Goal: Transaction & Acquisition: Download file/media

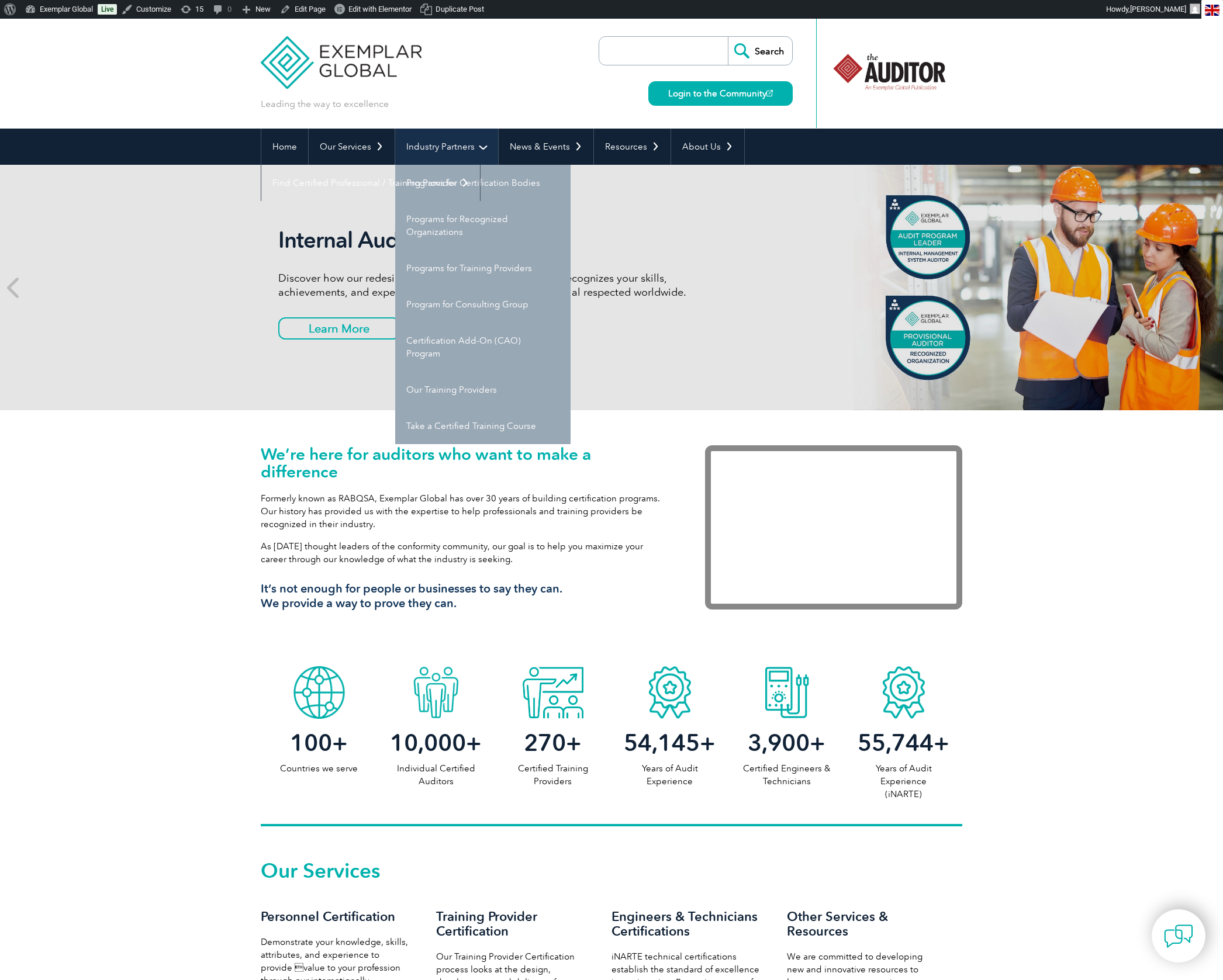
click at [441, 148] on link "Industry Partners" at bounding box center [447, 146] width 103 height 36
click at [464, 304] on link "Program for Consulting Group" at bounding box center [483, 304] width 176 height 36
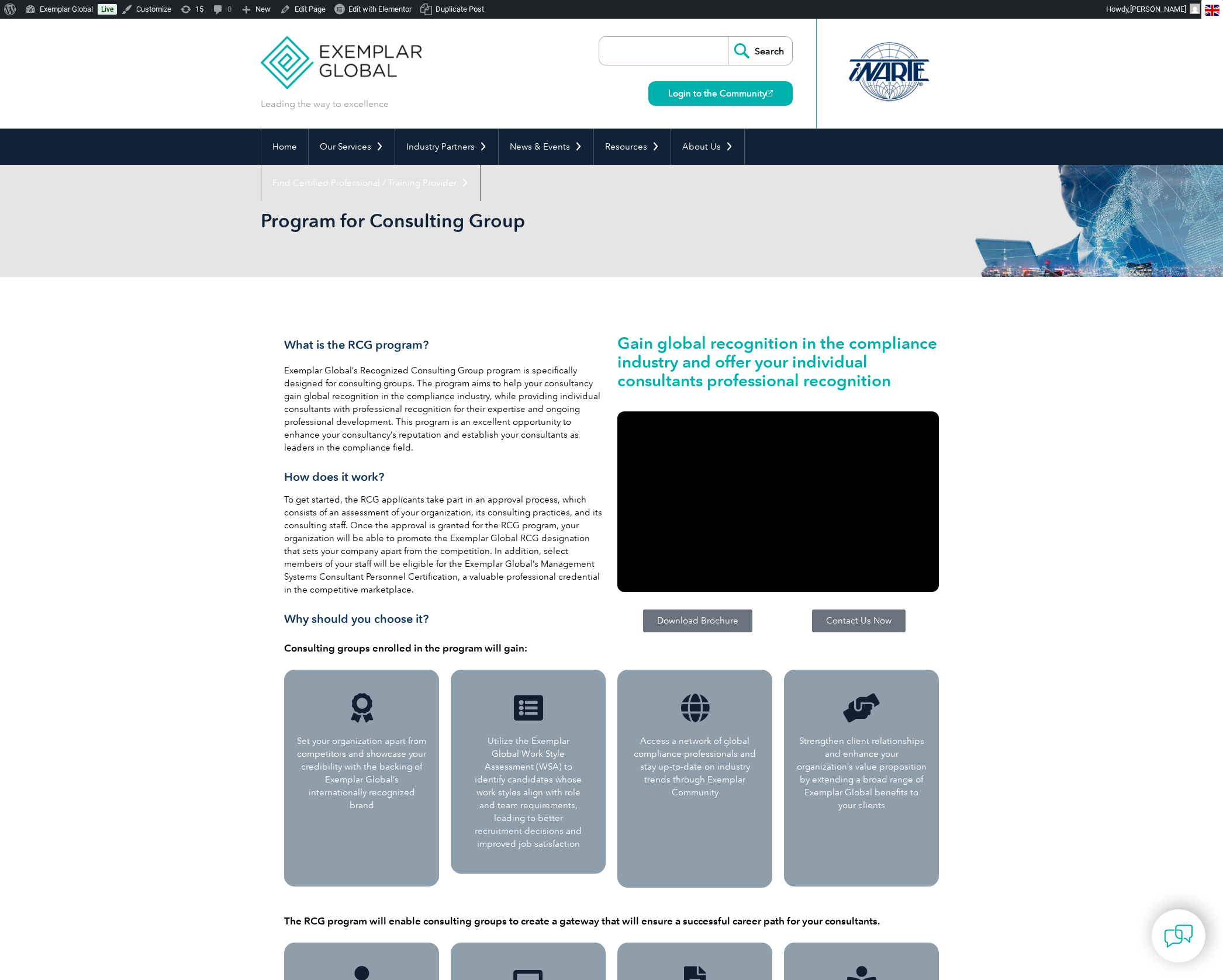
click at [709, 625] on span "Download Brochure" at bounding box center [698, 621] width 81 height 9
click at [379, 13] on span "Edit with Elementor" at bounding box center [380, 9] width 63 height 9
